Goal: Task Accomplishment & Management: Use online tool/utility

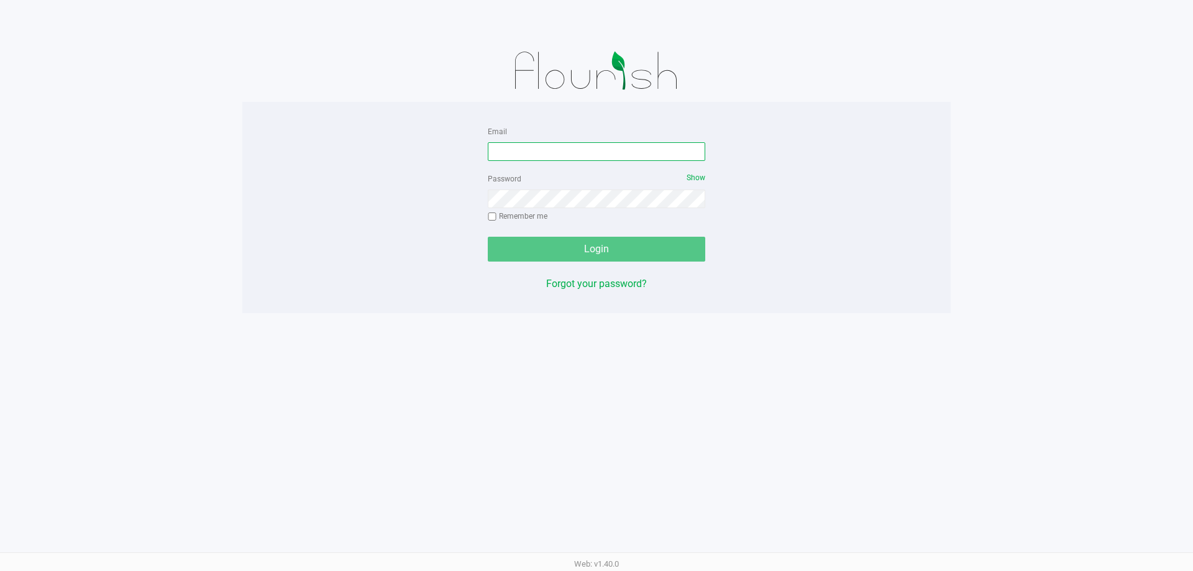
click at [596, 147] on input "Email" at bounding box center [596, 151] width 217 height 19
type input "[EMAIL_ADDRESS][DOMAIN_NAME]"
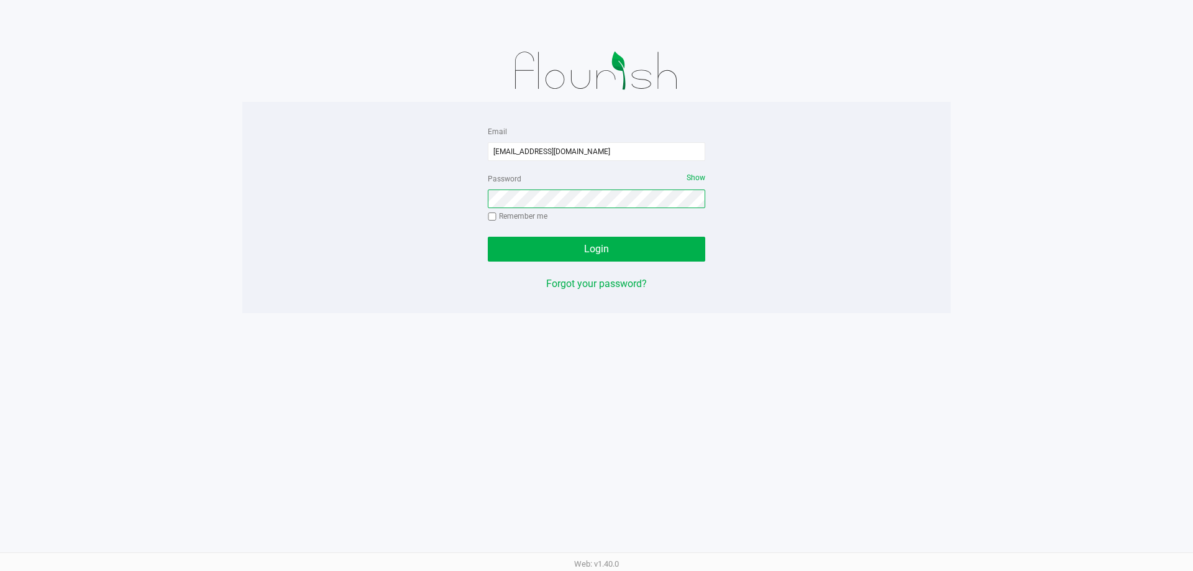
click at [488, 237] on button "Login" at bounding box center [596, 249] width 217 height 25
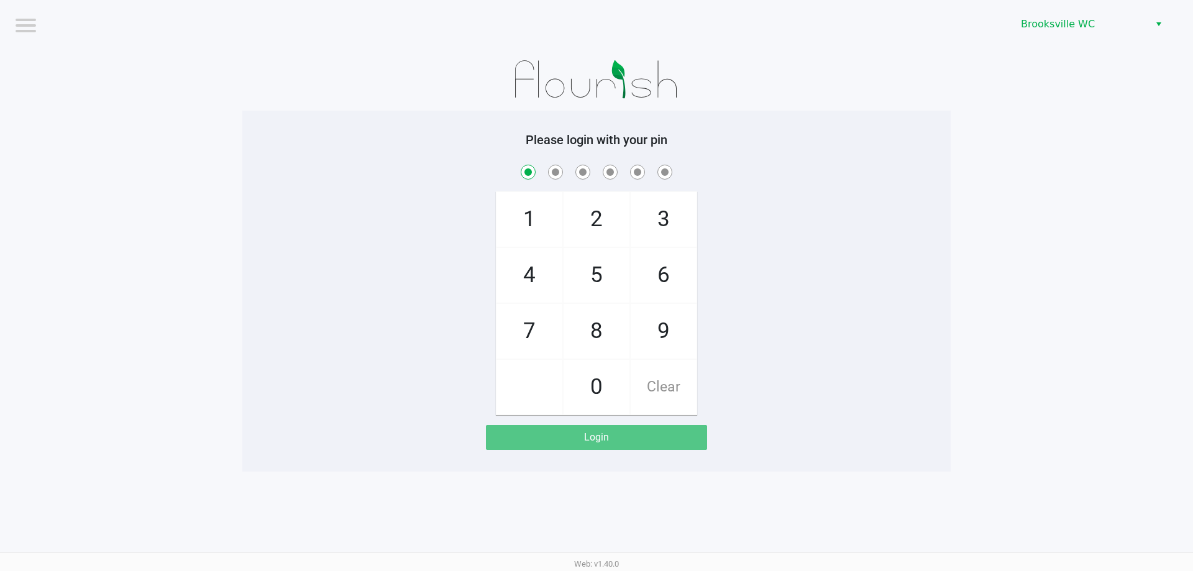
checkbox input "true"
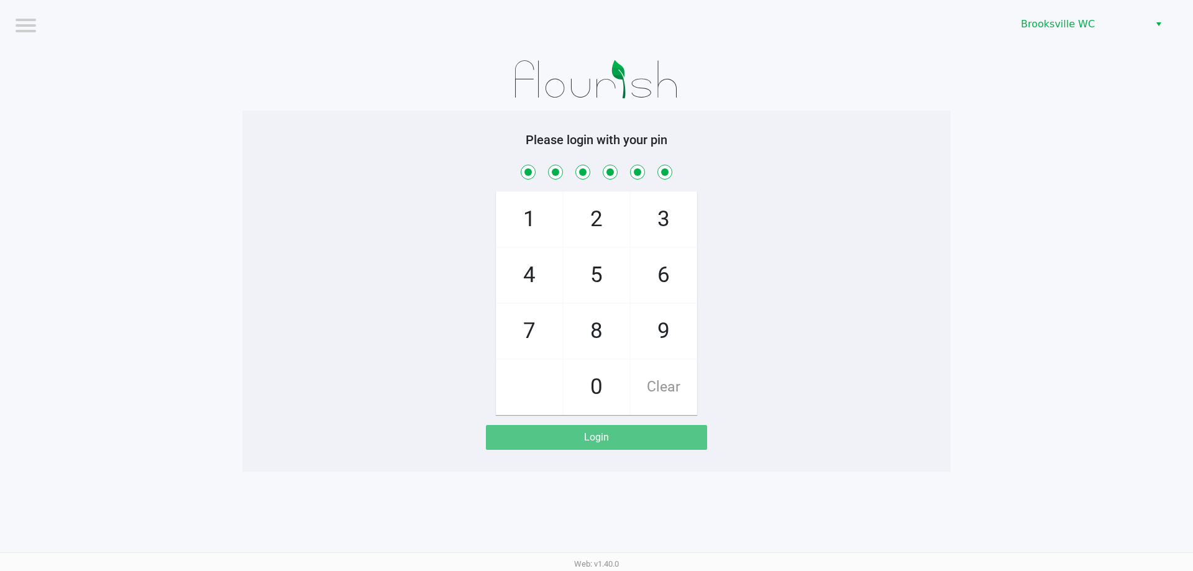
checkbox input "true"
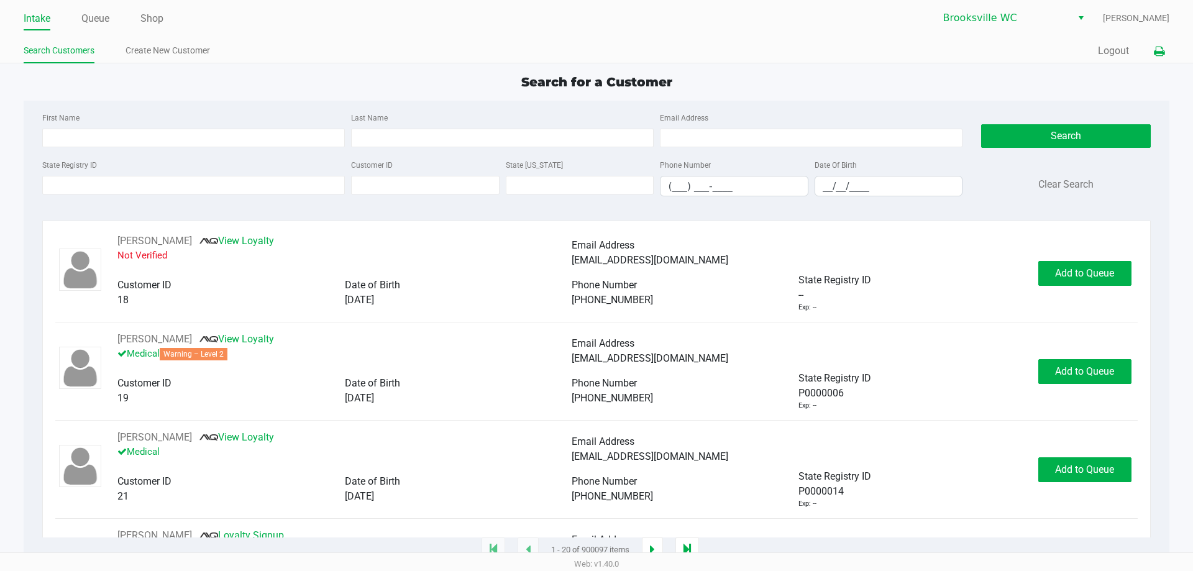
click at [1167, 55] on button at bounding box center [1159, 51] width 21 height 23
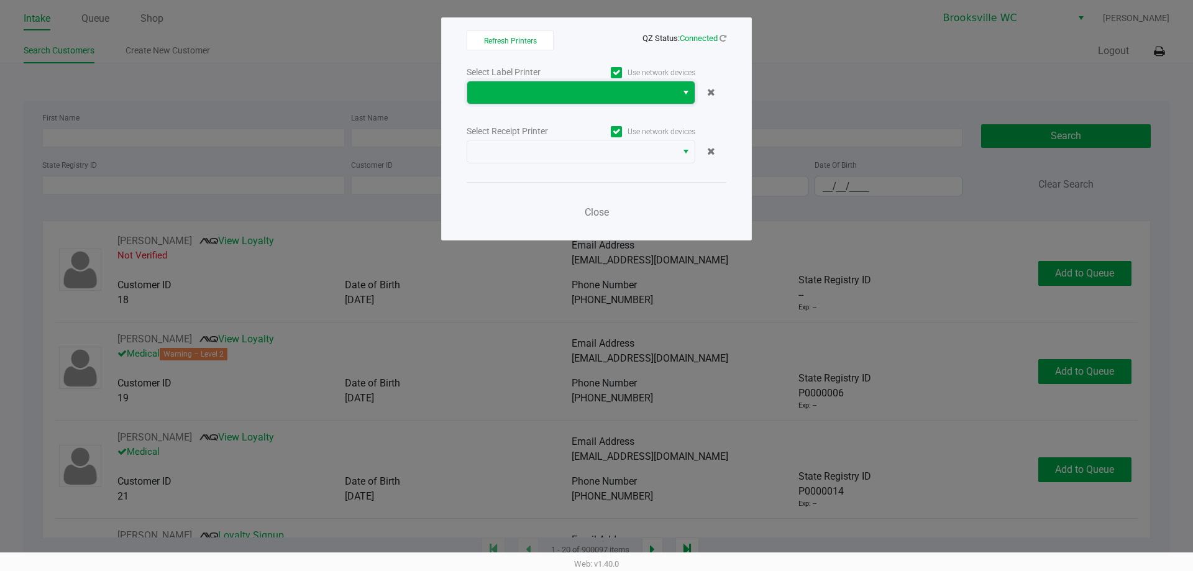
click at [675, 101] on span at bounding box center [571, 92] width 209 height 22
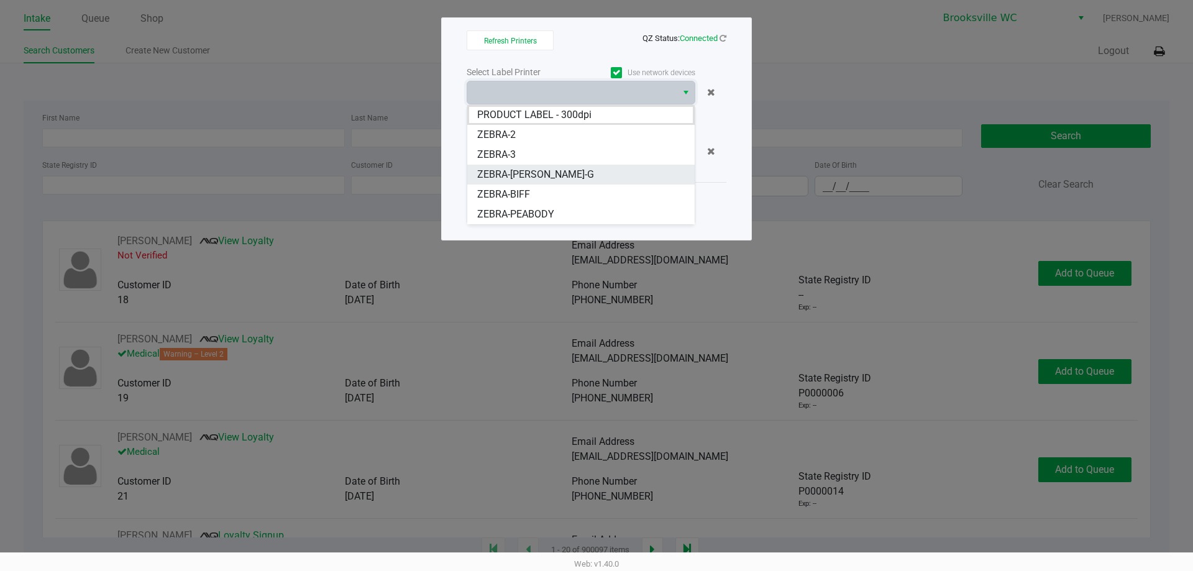
click at [580, 172] on li "ZEBRA-[PERSON_NAME]-G" at bounding box center [580, 175] width 227 height 20
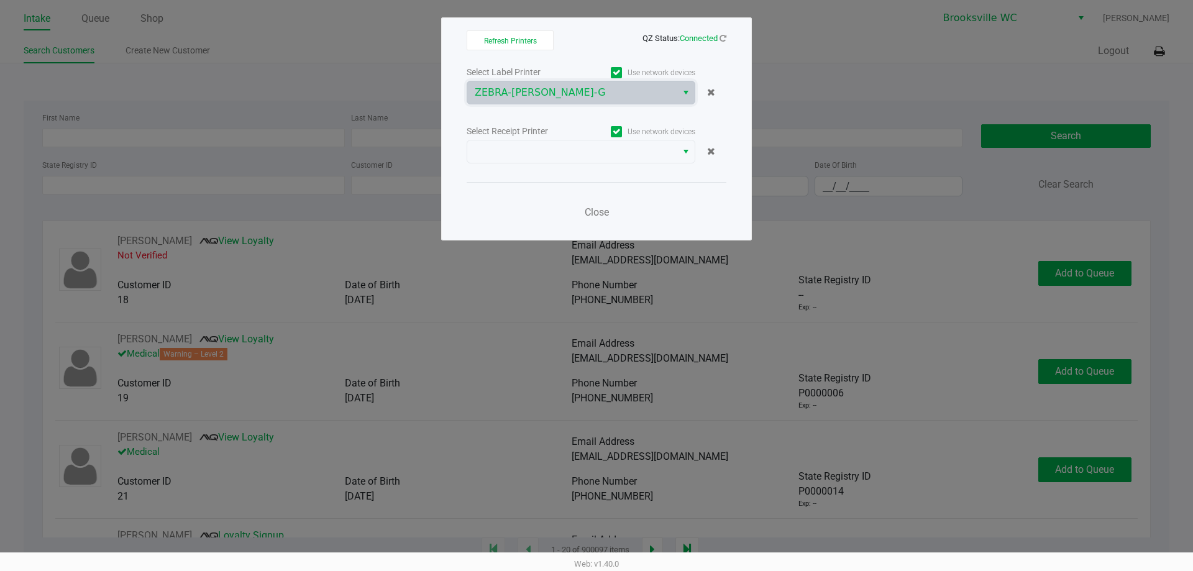
click at [579, 170] on div "Select Label Printer Use network devices ZEBRA-[PERSON_NAME]-G Select Receipt P…" at bounding box center [597, 145] width 260 height 163
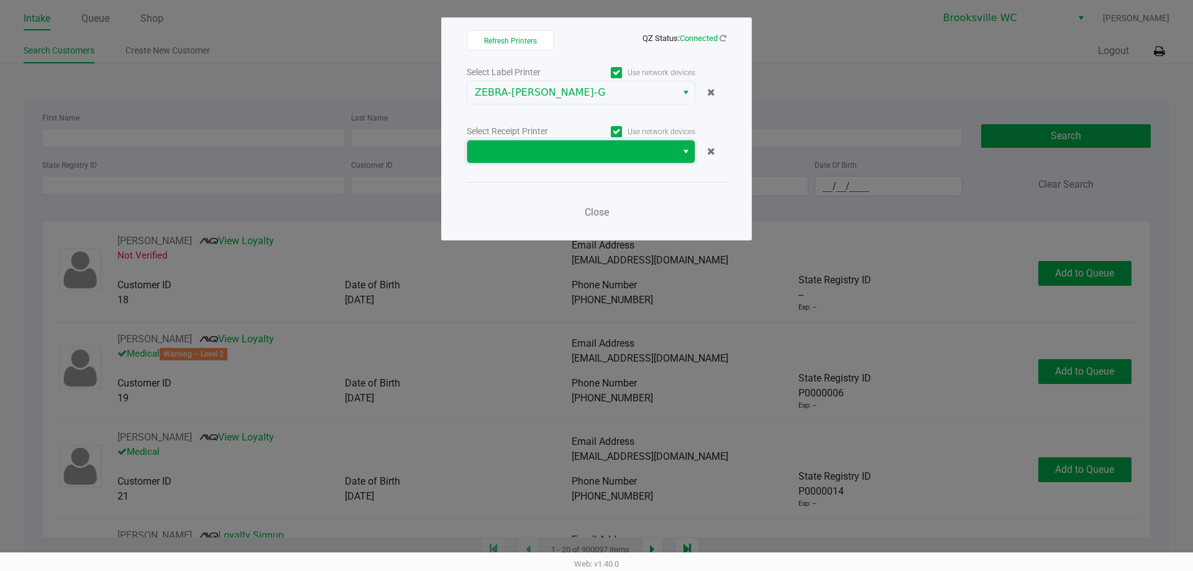
click at [569, 153] on span at bounding box center [572, 151] width 195 height 15
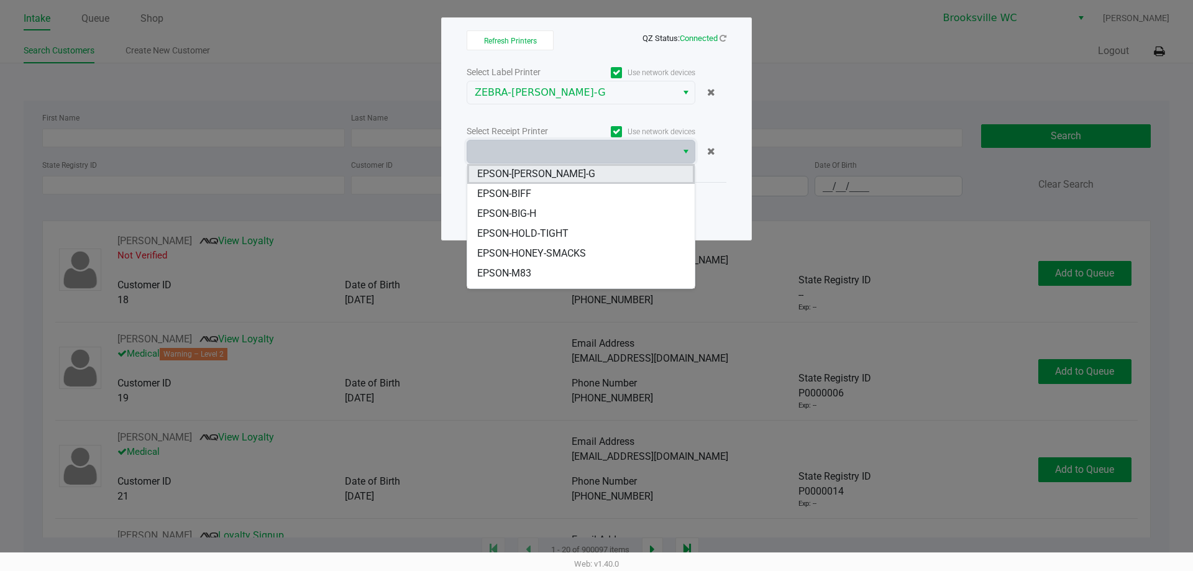
click at [556, 175] on li "EPSON-[PERSON_NAME]-G" at bounding box center [580, 174] width 227 height 20
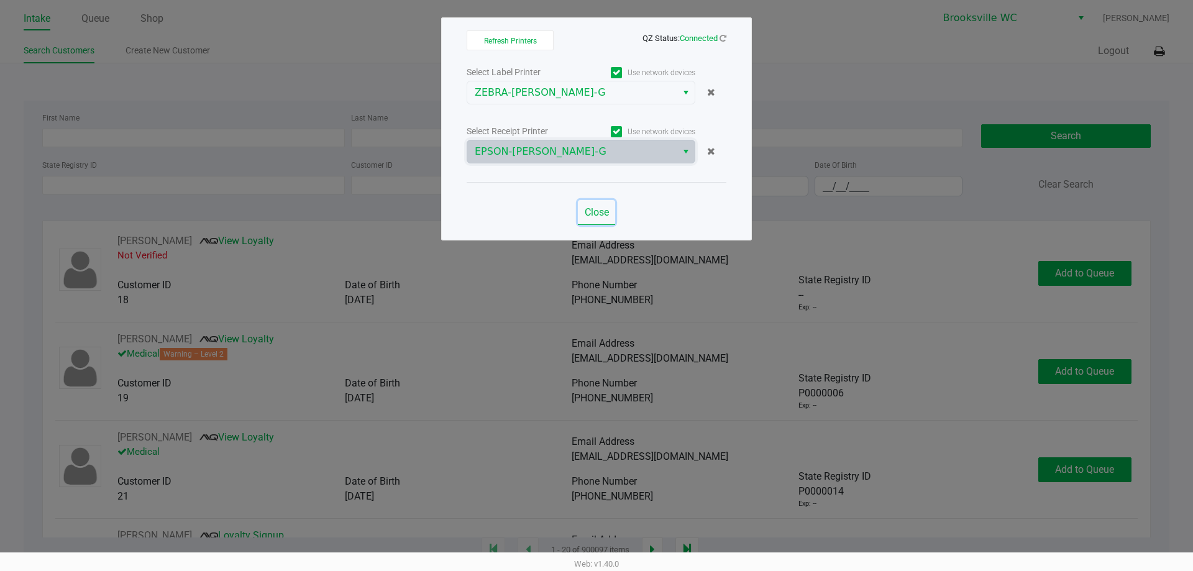
click at [586, 210] on span "Close" at bounding box center [597, 212] width 24 height 12
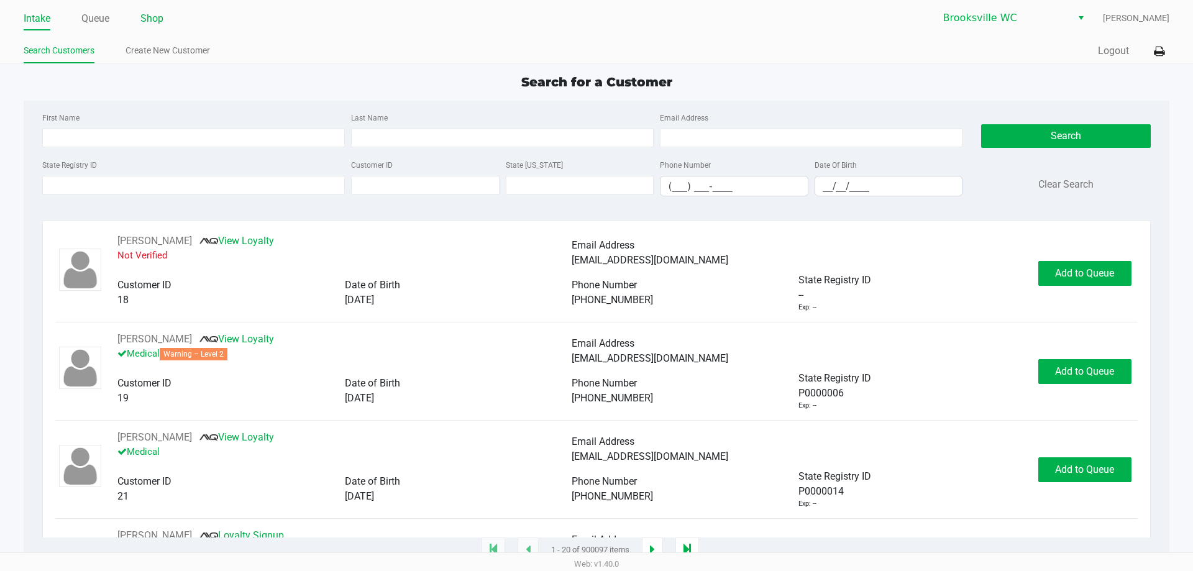
click at [145, 16] on link "Shop" at bounding box center [151, 18] width 23 height 17
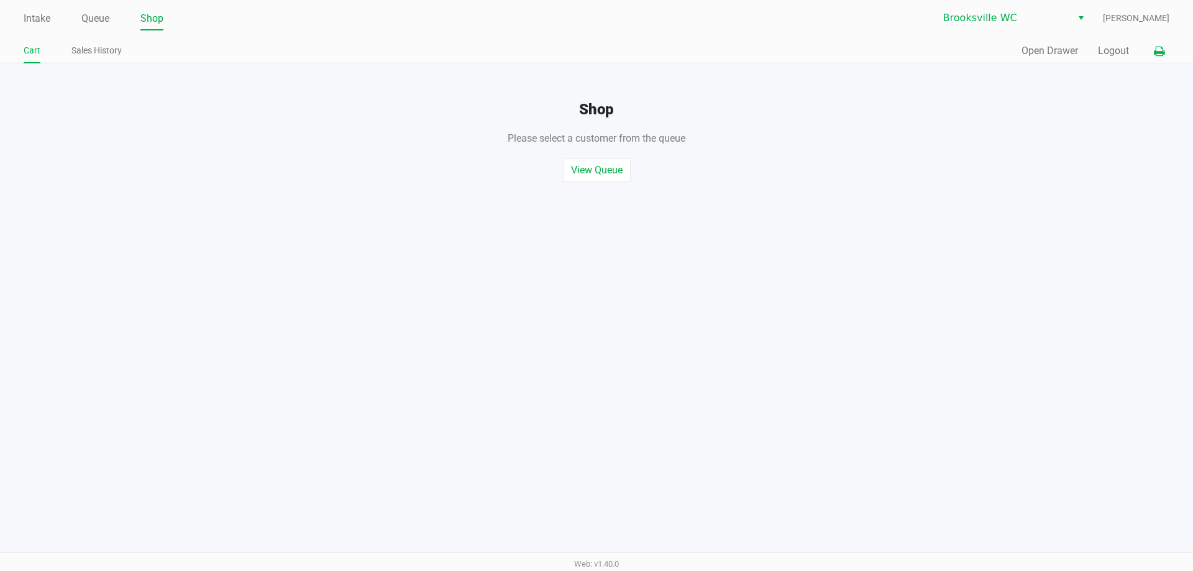
click at [1156, 48] on icon at bounding box center [1159, 51] width 11 height 9
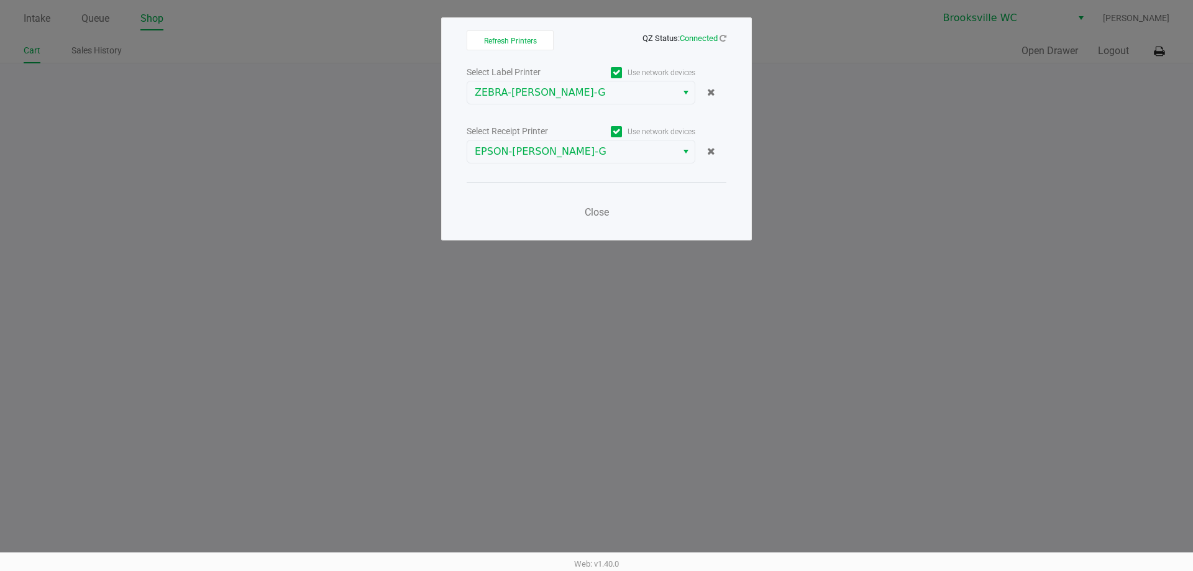
click at [581, 199] on div "Close" at bounding box center [597, 204] width 260 height 45
click at [592, 210] on span "Close" at bounding box center [597, 212] width 24 height 12
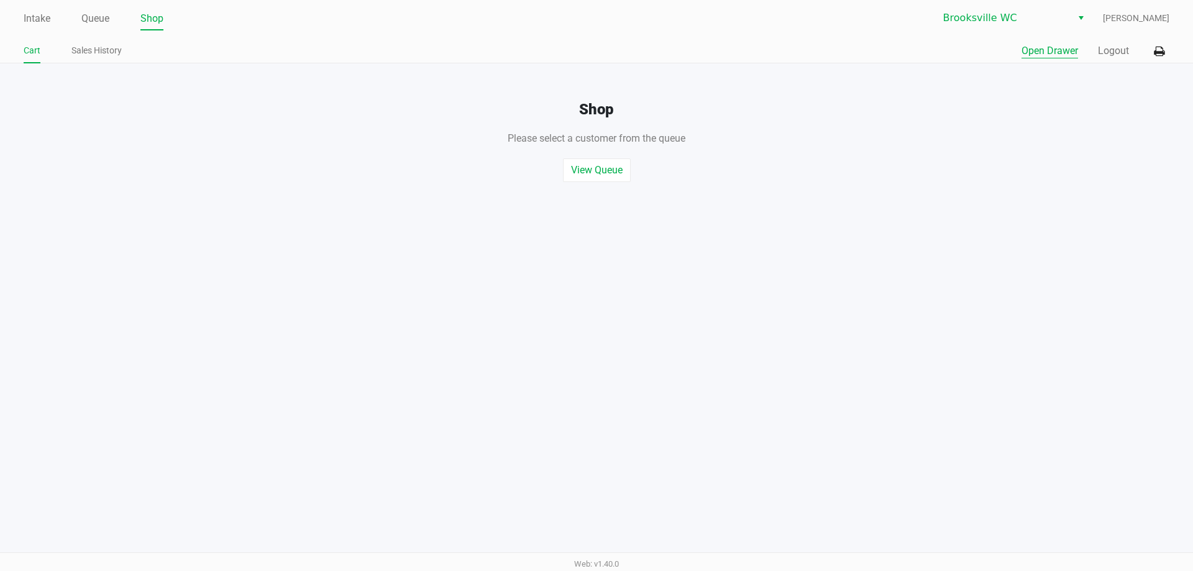
click at [1041, 56] on button "Open Drawer" at bounding box center [1050, 50] width 57 height 15
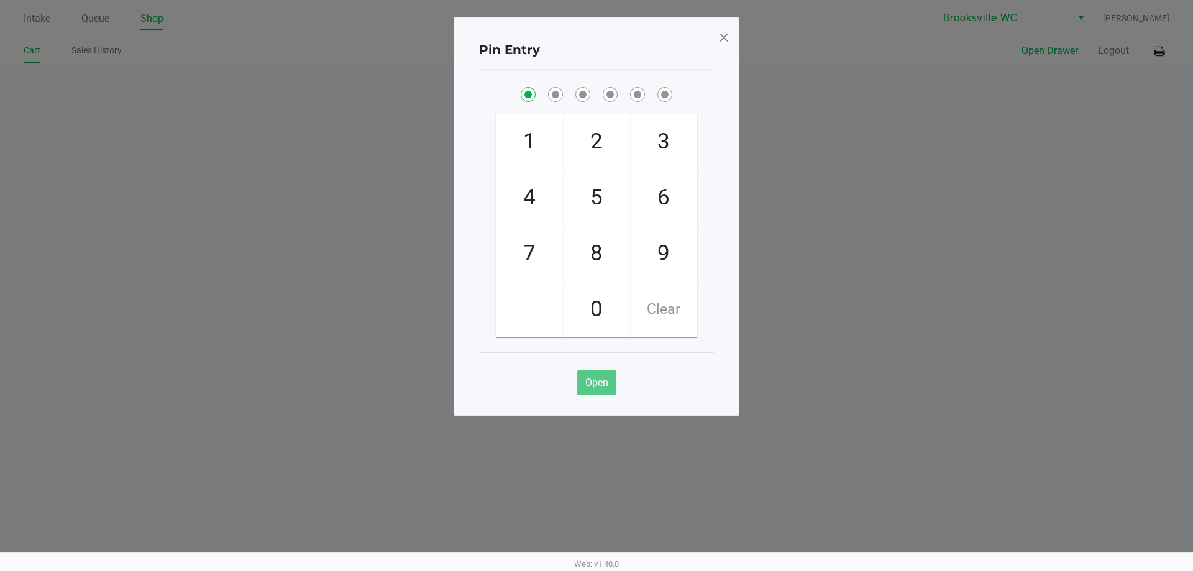
checkbox input "true"
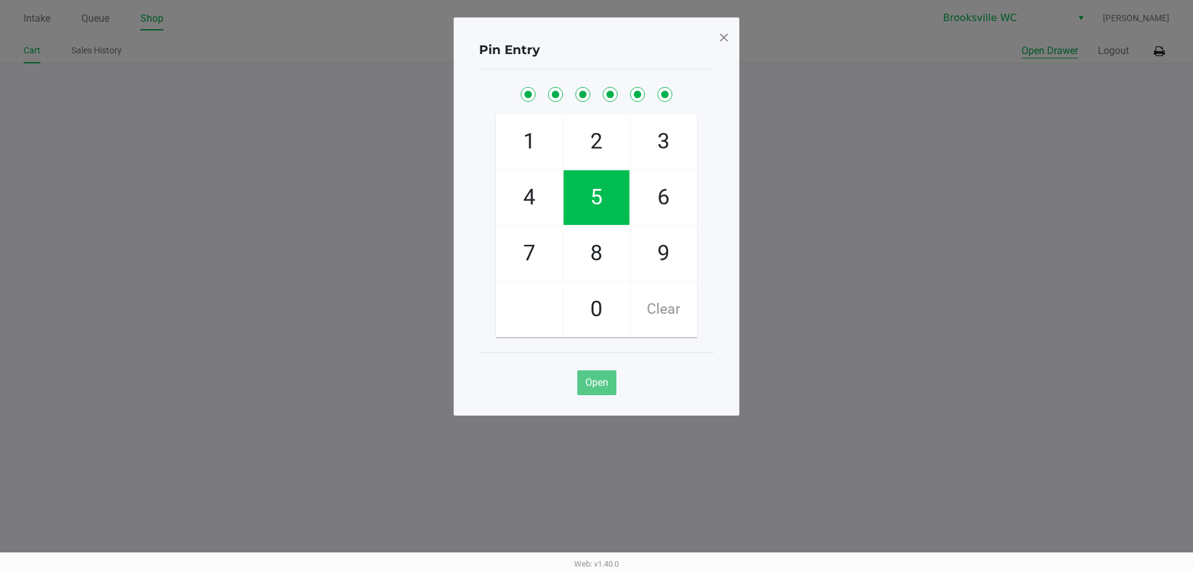
checkbox input "true"
click at [719, 40] on span at bounding box center [723, 37] width 11 height 20
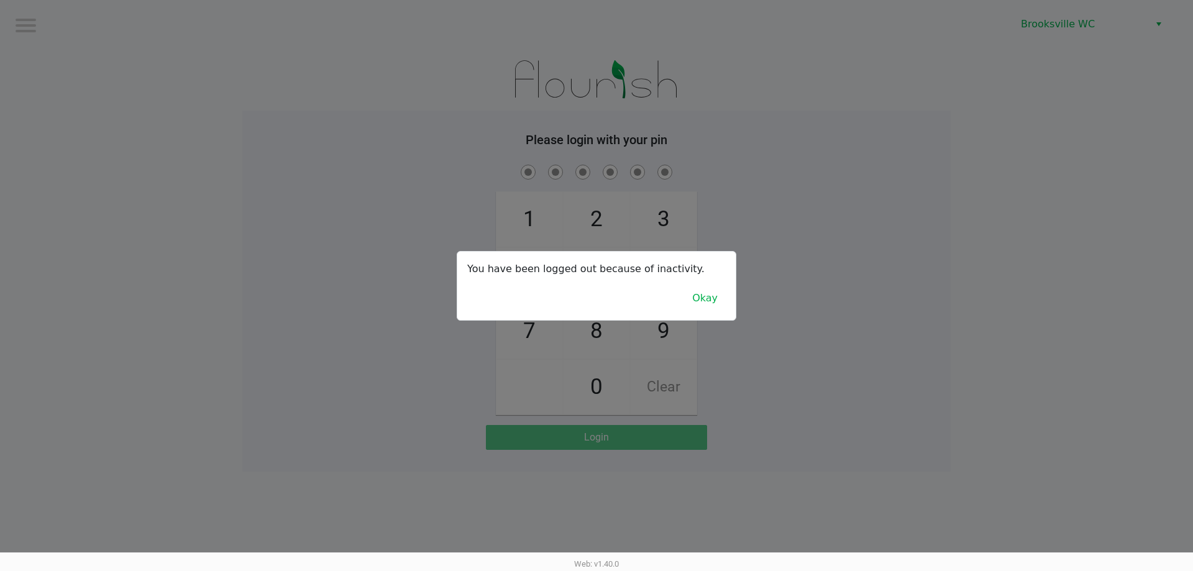
click at [770, 39] on div at bounding box center [596, 285] width 1193 height 571
checkbox input "true"
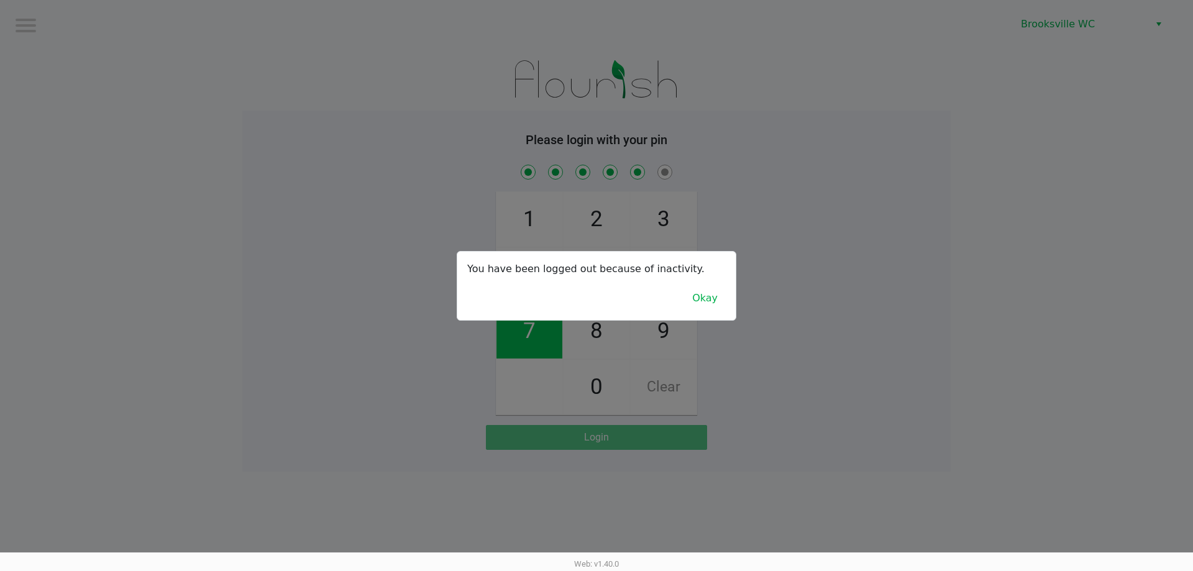
checkbox input "true"
